Goal: Task Accomplishment & Management: Manage account settings

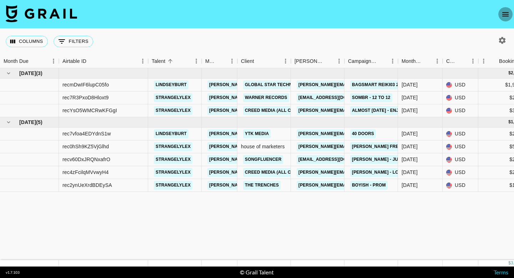
click at [505, 15] on icon "open drawer" at bounding box center [505, 14] width 9 height 9
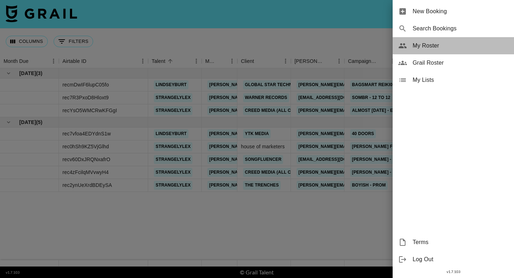
click at [453, 45] on span "My Roster" at bounding box center [461, 45] width 96 height 9
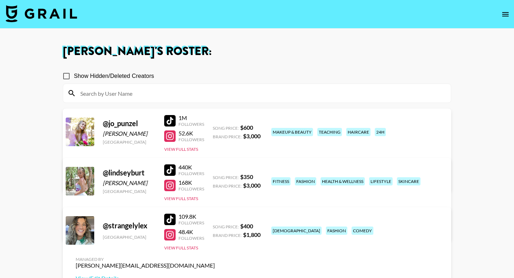
click at [215, 225] on link "View/Edit Details" at bounding box center [145, 228] width 139 height 7
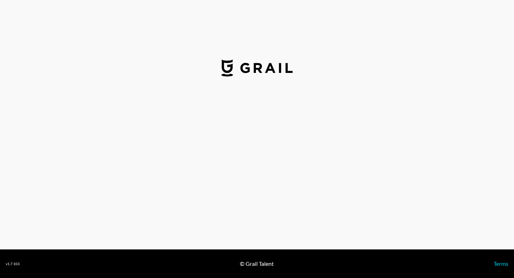
select select "USD"
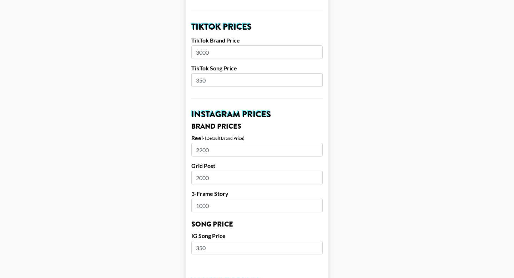
scroll to position [252, 0]
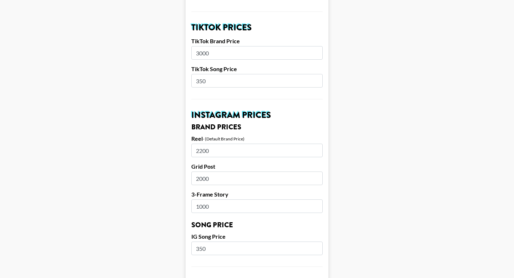
click at [218, 46] on input "3000" at bounding box center [256, 53] width 131 height 14
type input "3"
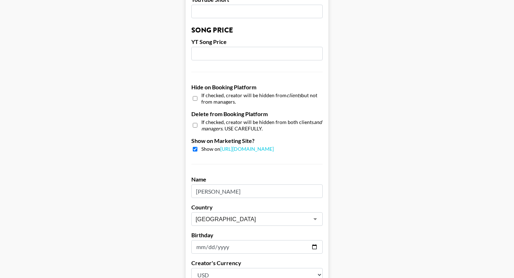
scroll to position [691, 0]
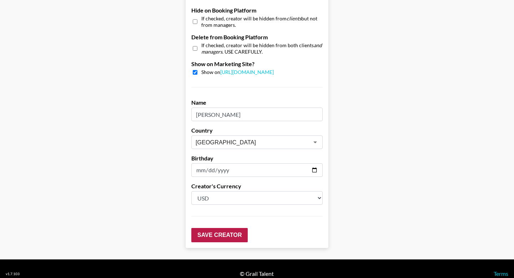
type input "2800"
click at [224, 228] on input "Save Creator" at bounding box center [219, 235] width 56 height 14
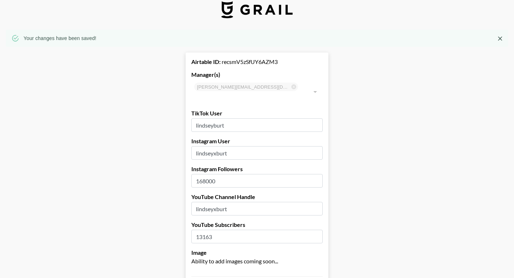
scroll to position [0, 0]
